Goal: Task Accomplishment & Management: Use online tool/utility

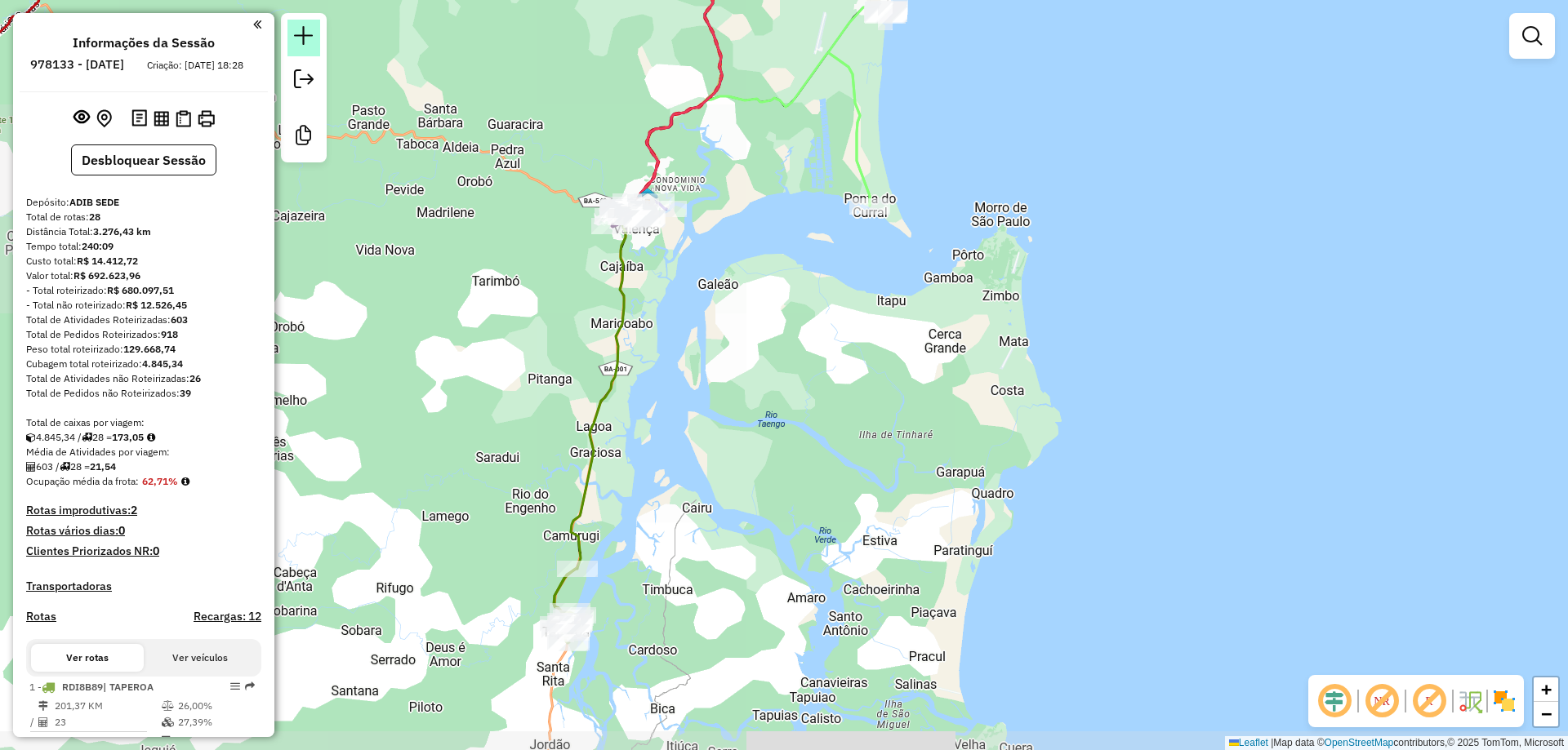
click at [306, 36] on em at bounding box center [304, 35] width 20 height 20
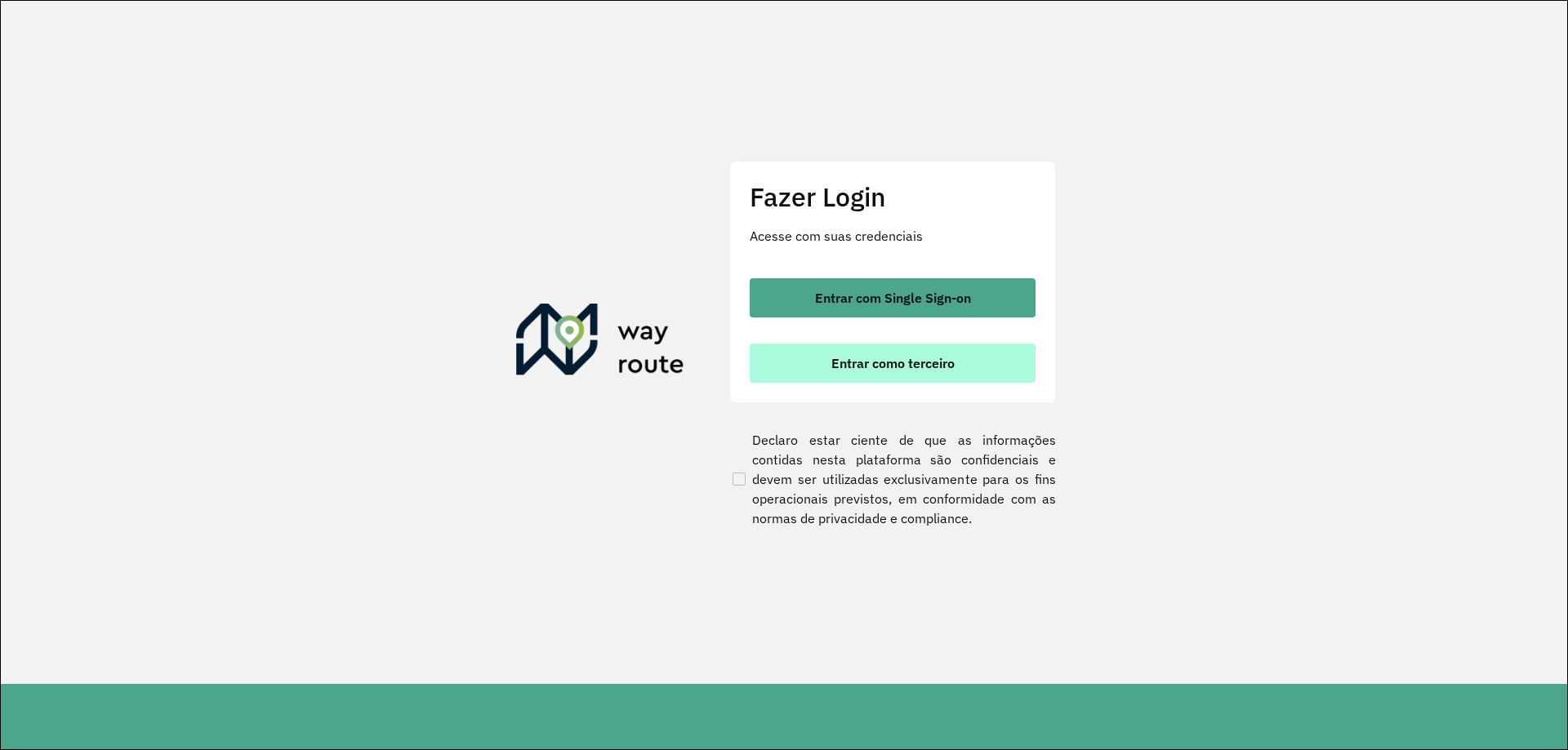
click at [843, 354] on button "Entrar como terceiro" at bounding box center [892, 363] width 286 height 39
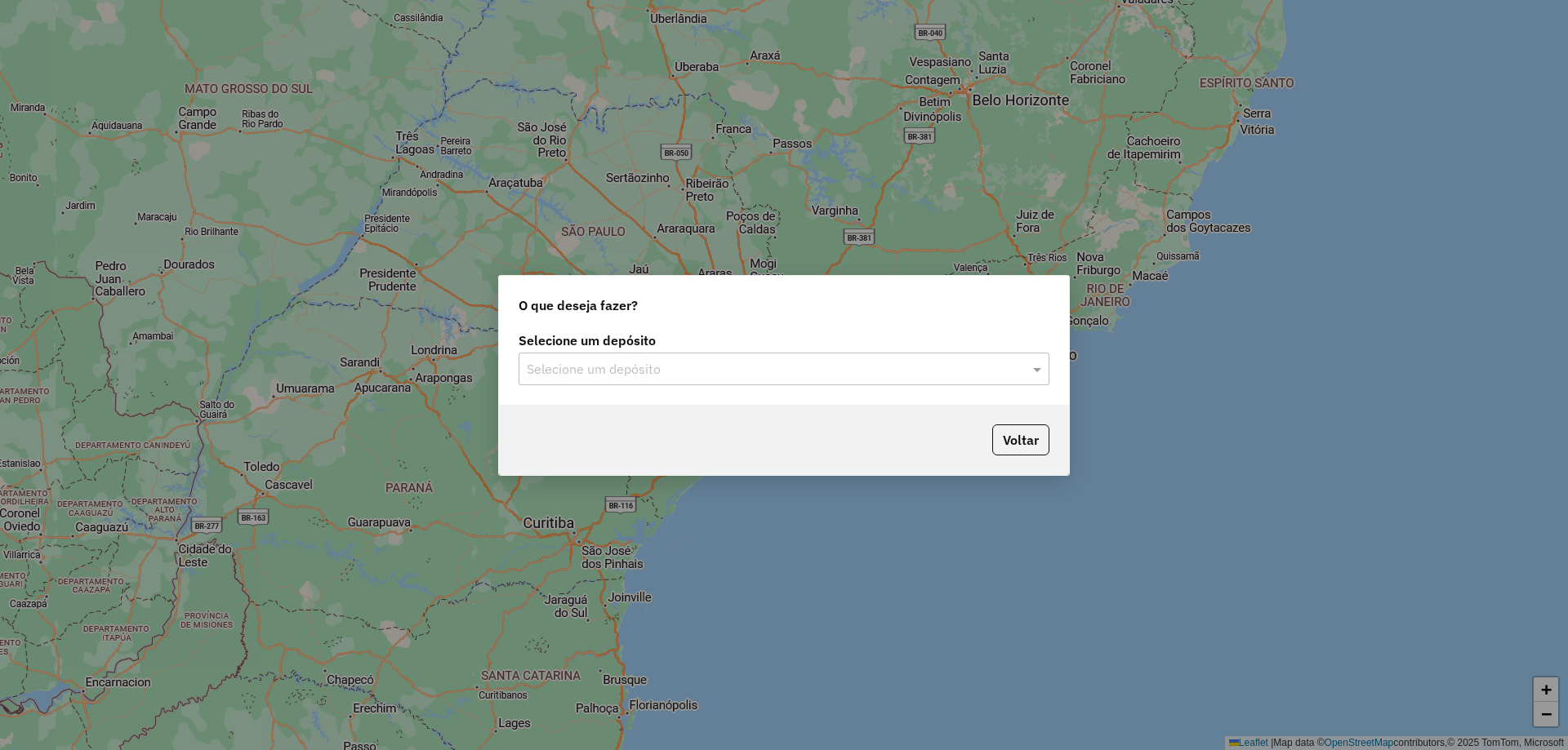
click at [815, 366] on input "text" at bounding box center [767, 370] width 482 height 20
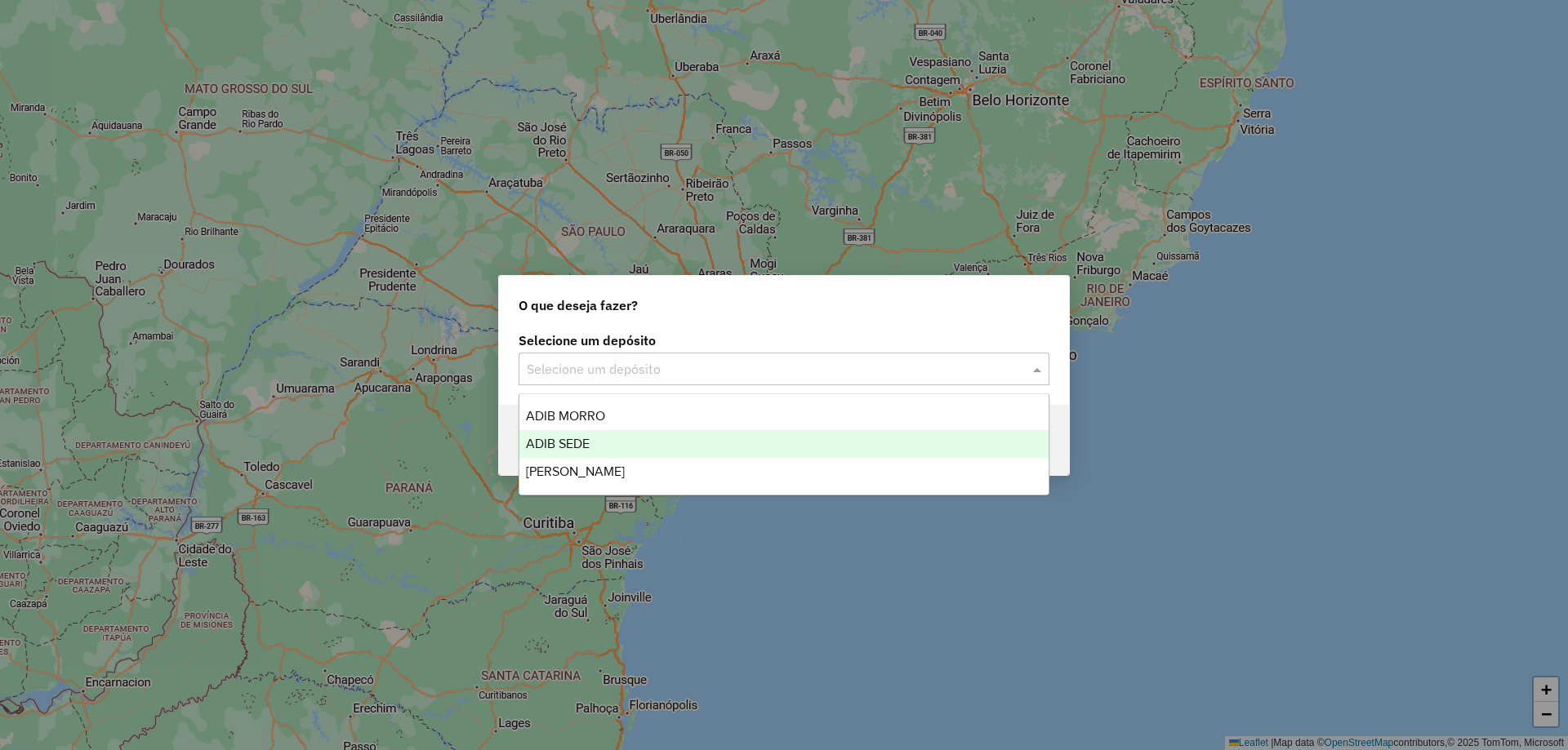
click at [767, 439] on div "ADIB SEDE" at bounding box center [784, 443] width 529 height 28
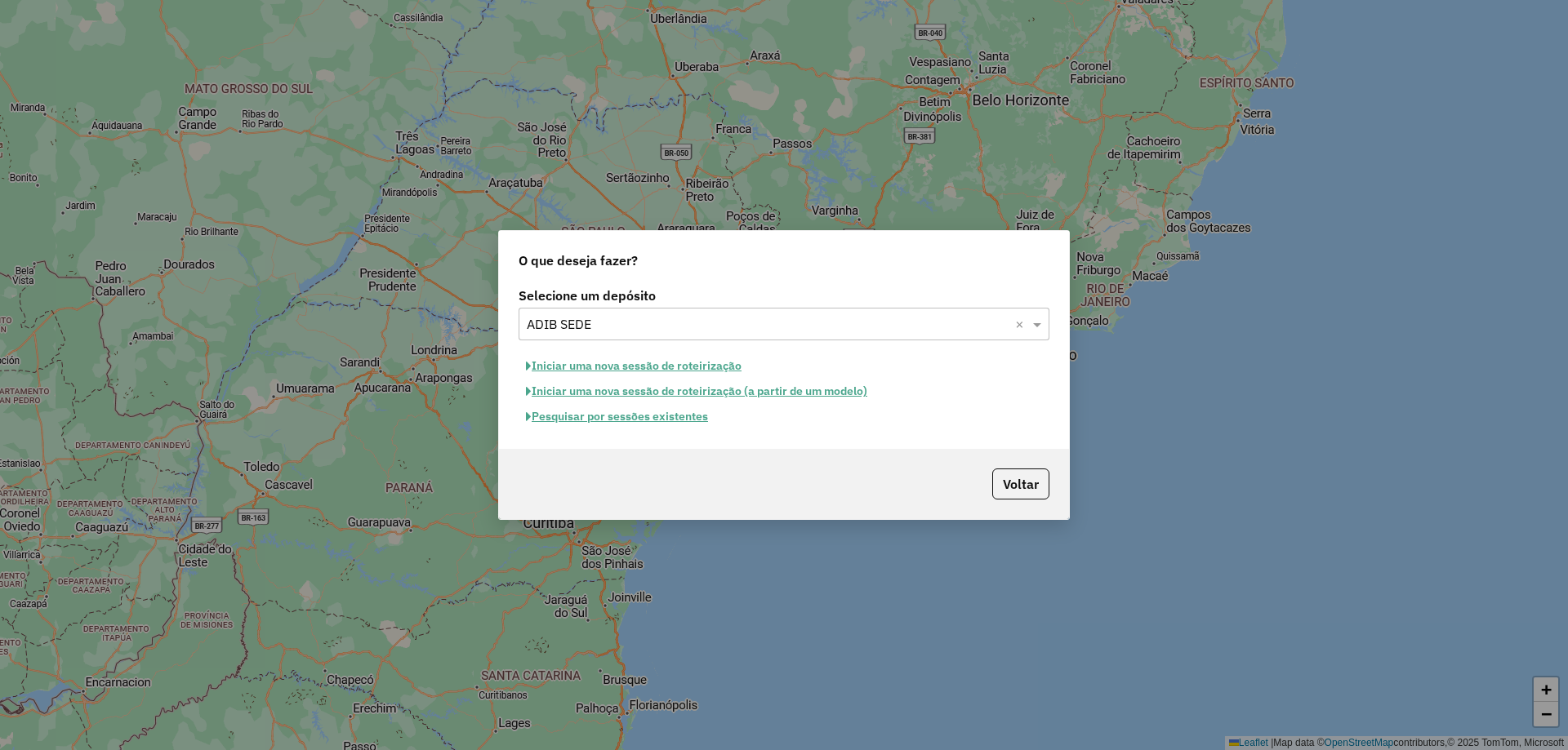
click at [695, 414] on button "Pesquisar por sessões existentes" at bounding box center [617, 417] width 197 height 25
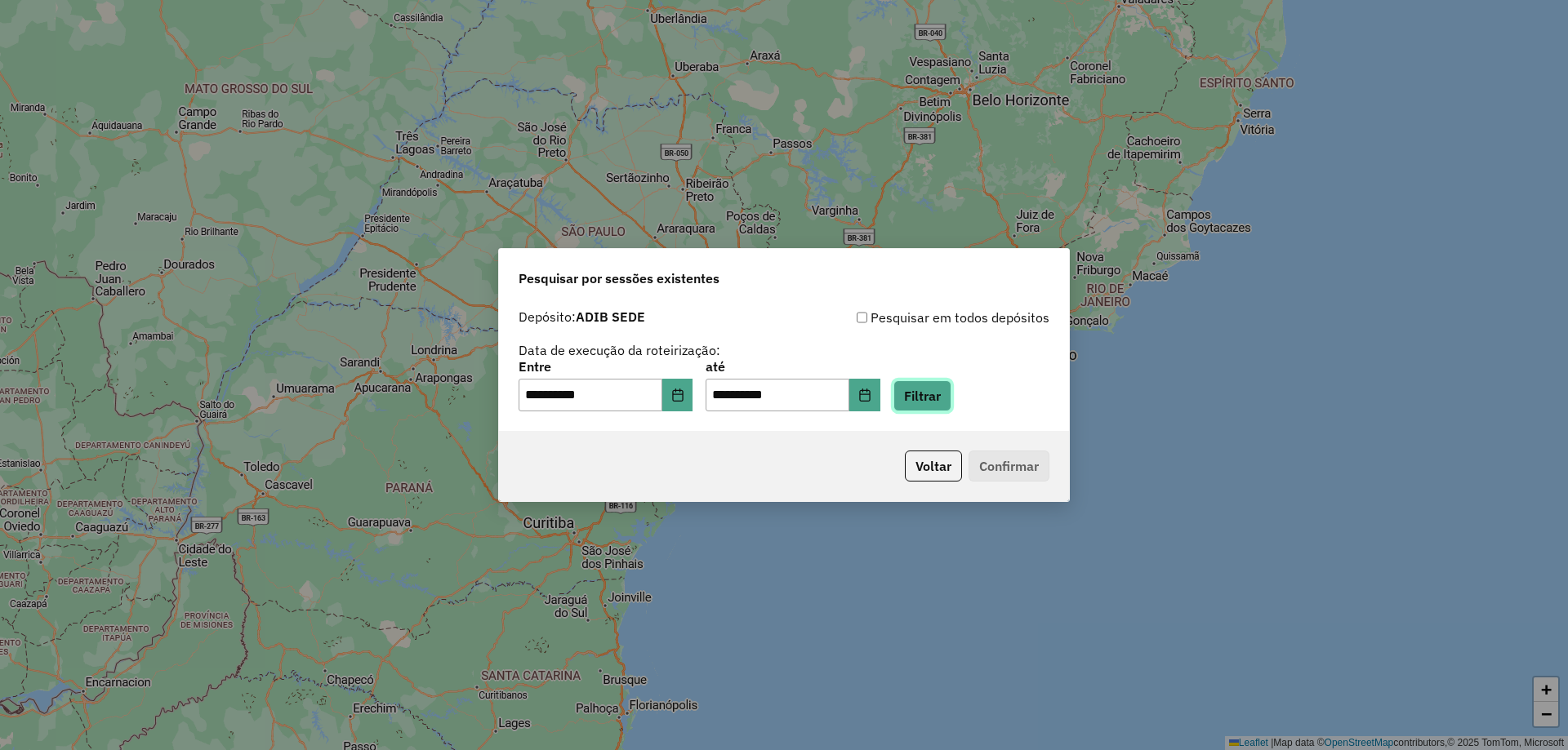
click at [936, 405] on button "Filtrar" at bounding box center [922, 396] width 58 height 31
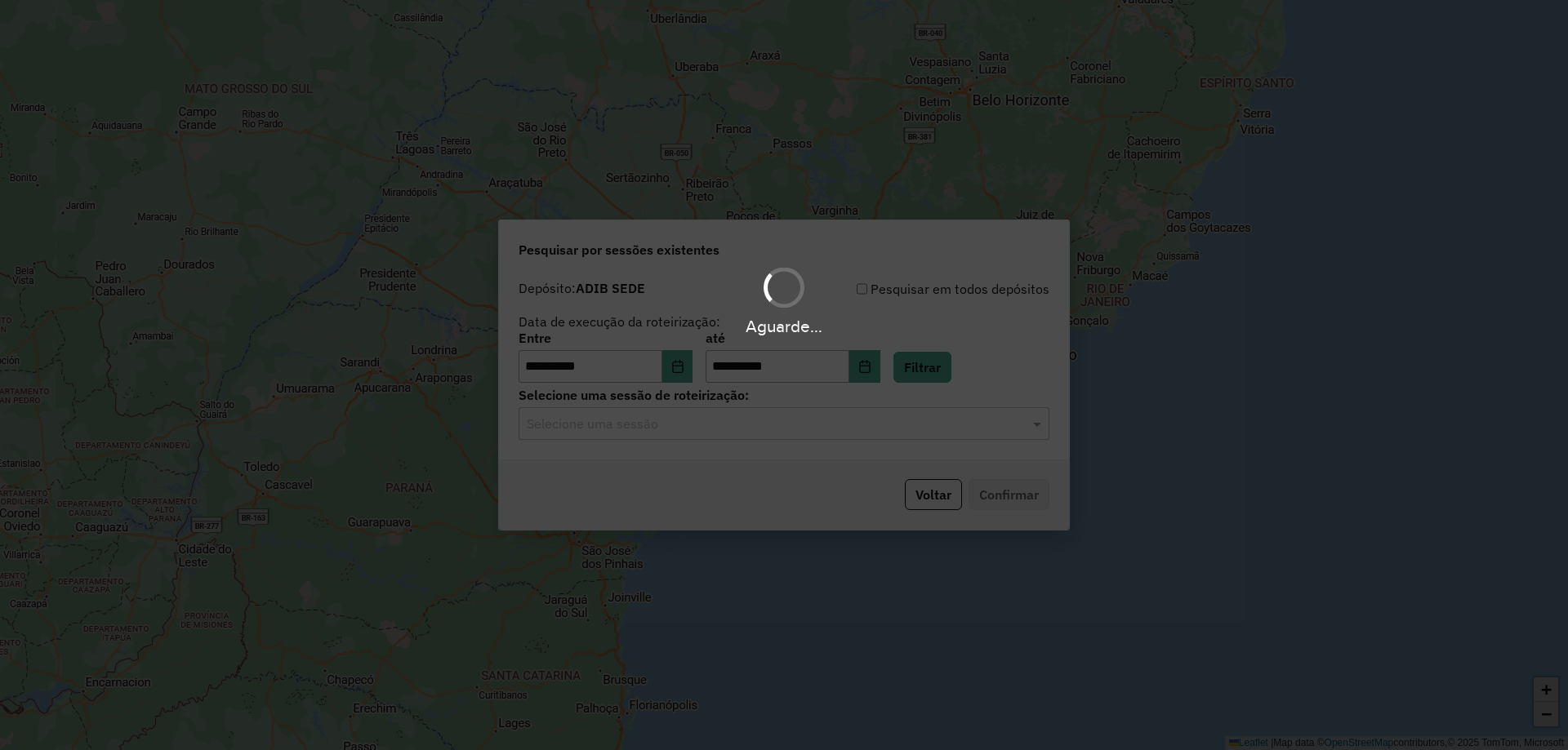
click at [715, 428] on div "Aguarde..." at bounding box center [784, 375] width 1568 height 750
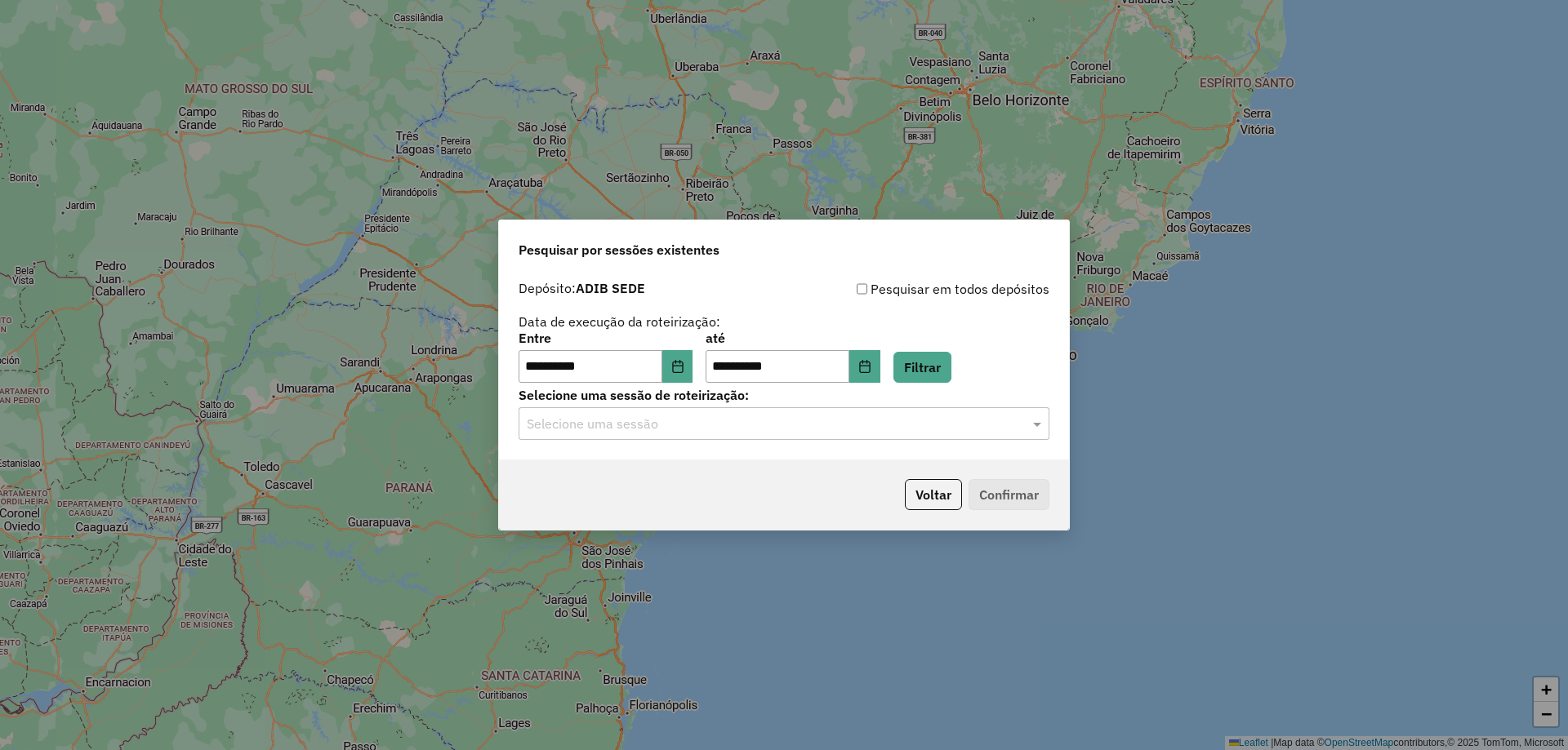
click at [699, 430] on input "text" at bounding box center [767, 424] width 482 height 20
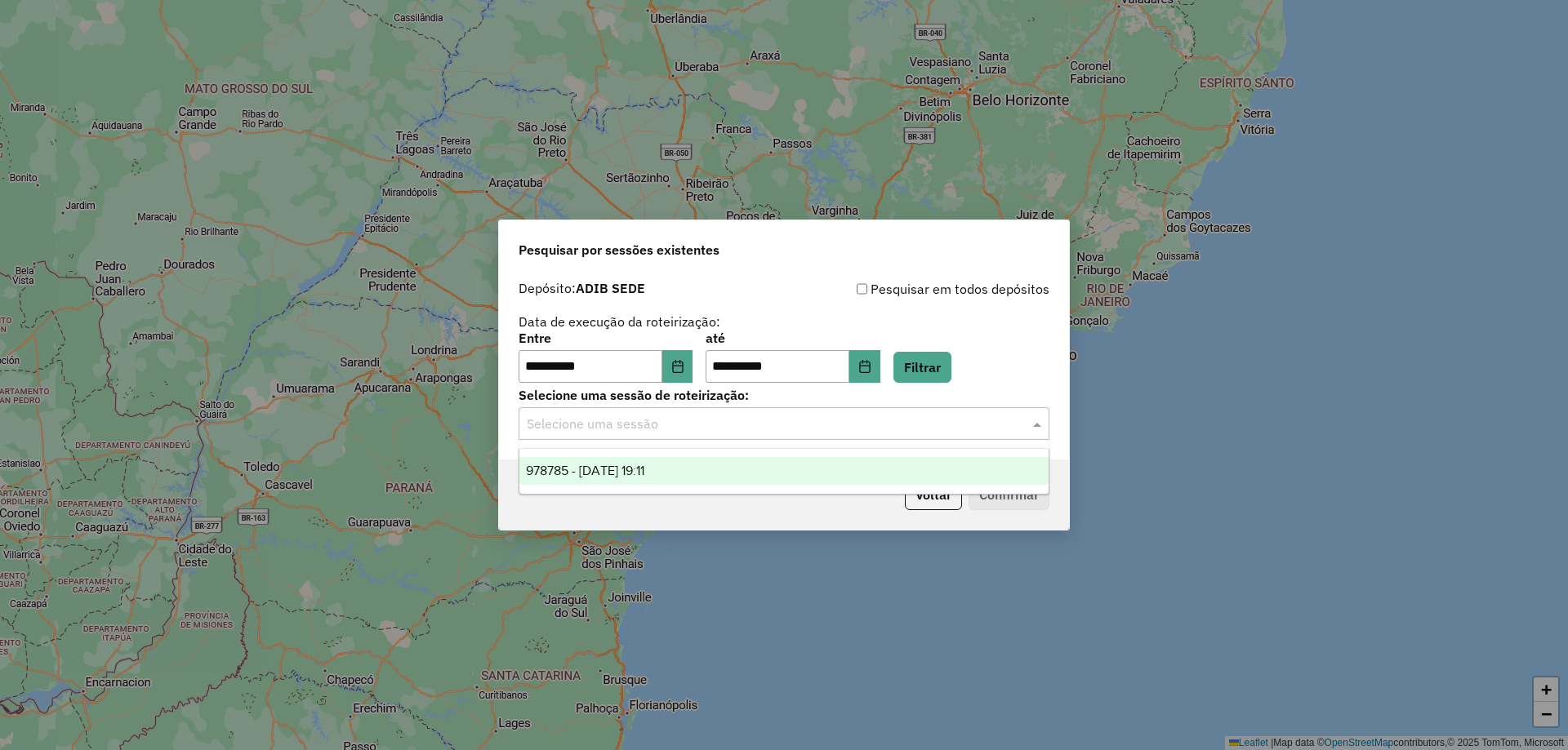
click at [694, 475] on div "978785 - [DATE] 19:11" at bounding box center [784, 471] width 529 height 28
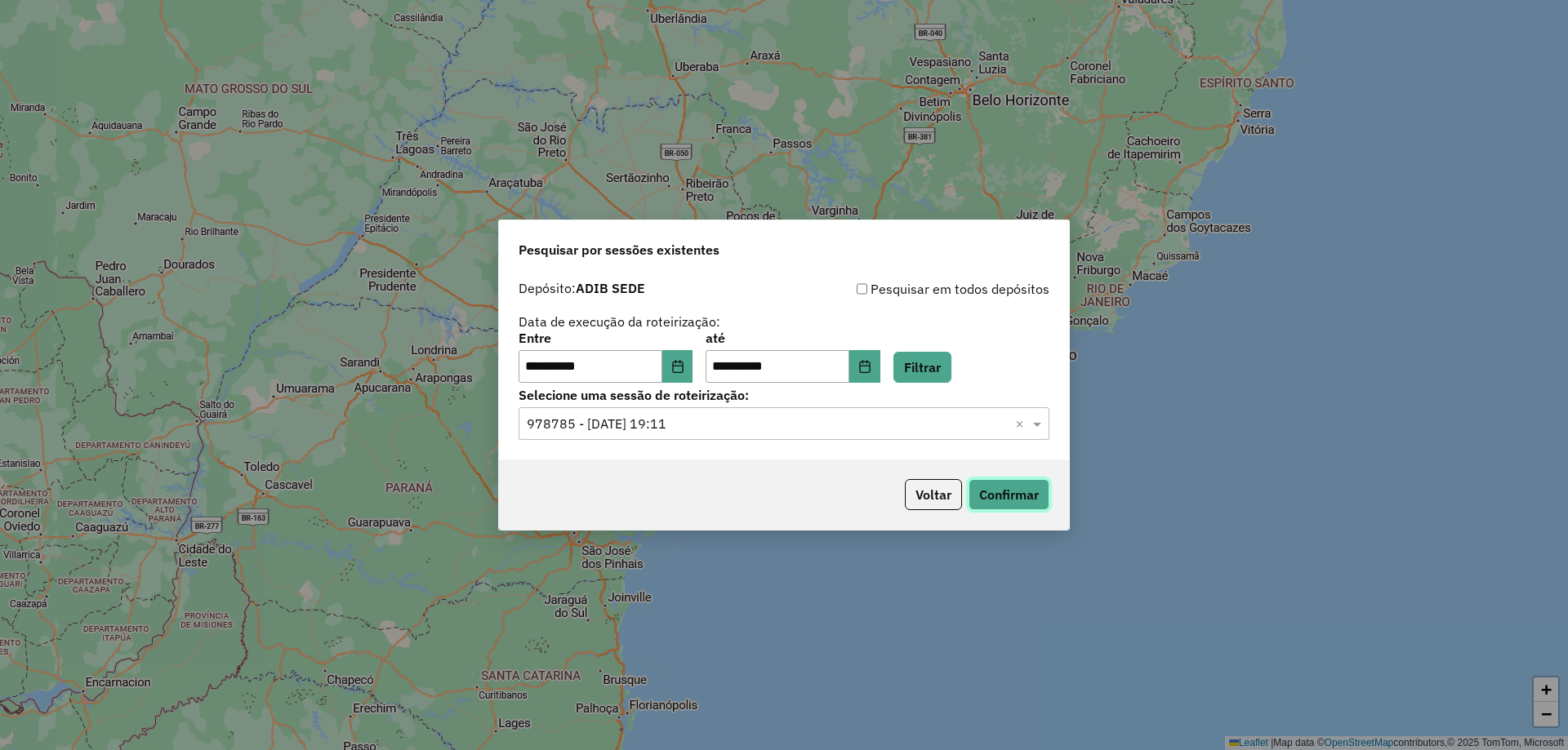
click at [1013, 492] on button "Confirmar" at bounding box center [1009, 495] width 81 height 31
